Goal: Information Seeking & Learning: Learn about a topic

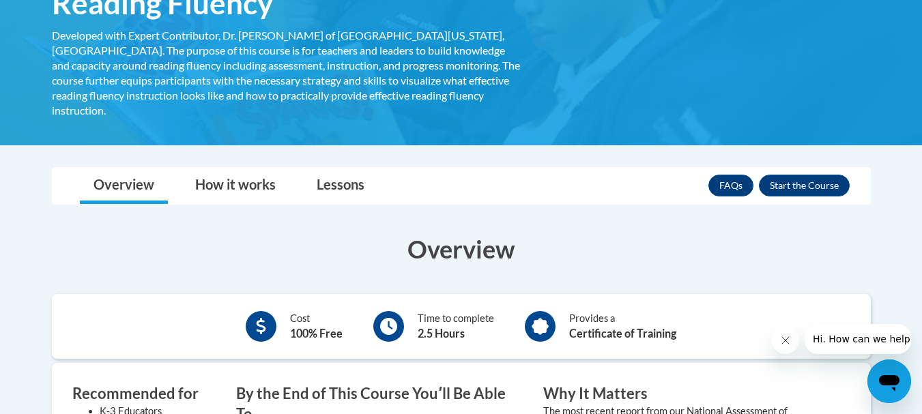
scroll to position [220, 0]
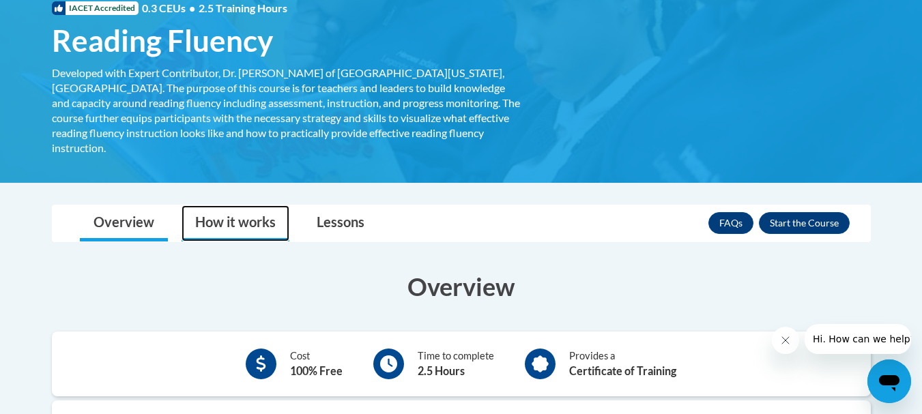
click at [240, 206] on link "How it works" at bounding box center [236, 223] width 108 height 36
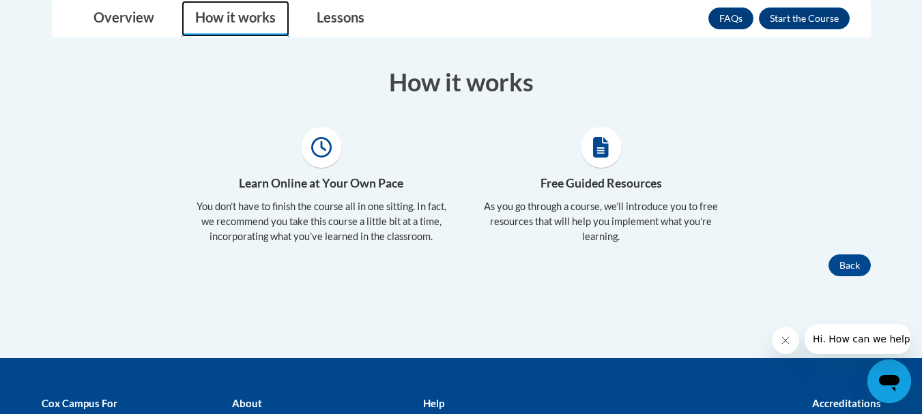
scroll to position [288, 0]
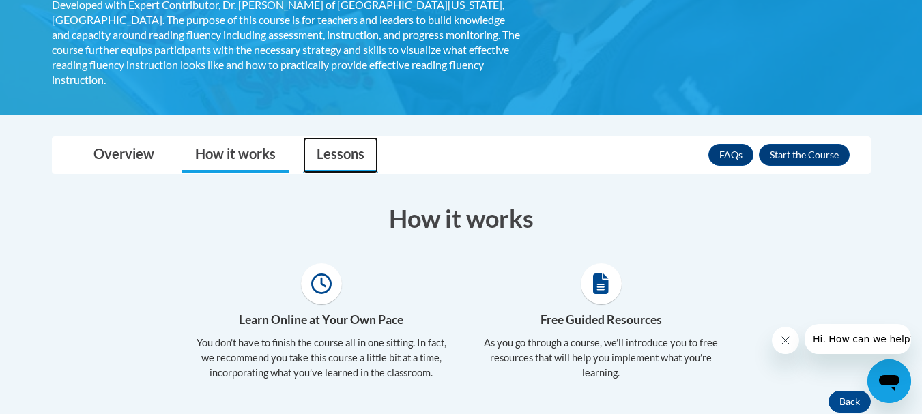
click at [348, 137] on link "Lessons" at bounding box center [340, 155] width 75 height 36
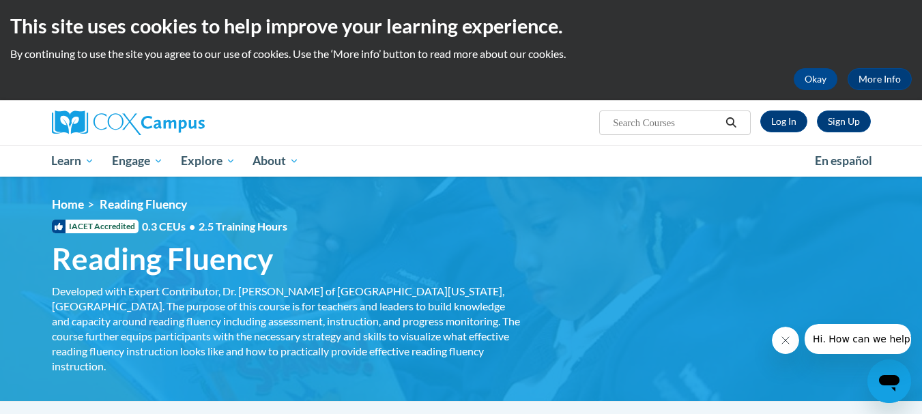
scroll to position [0, 0]
